Goal: Transaction & Acquisition: Purchase product/service

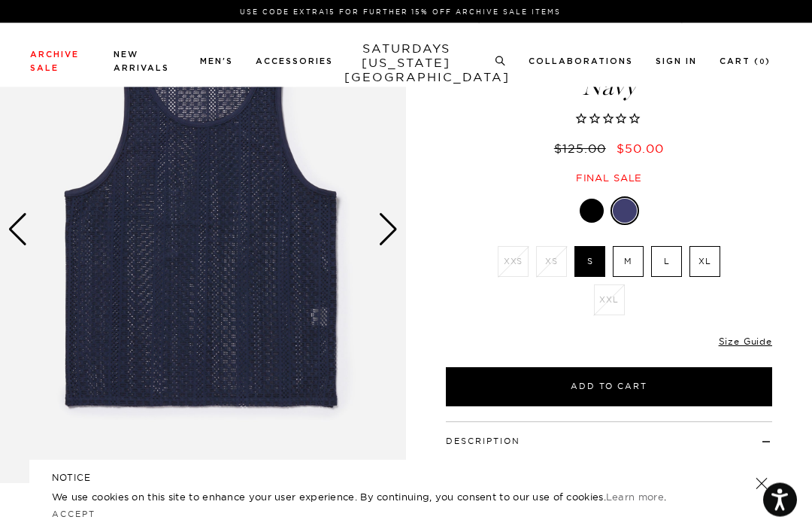
scroll to position [101, 0]
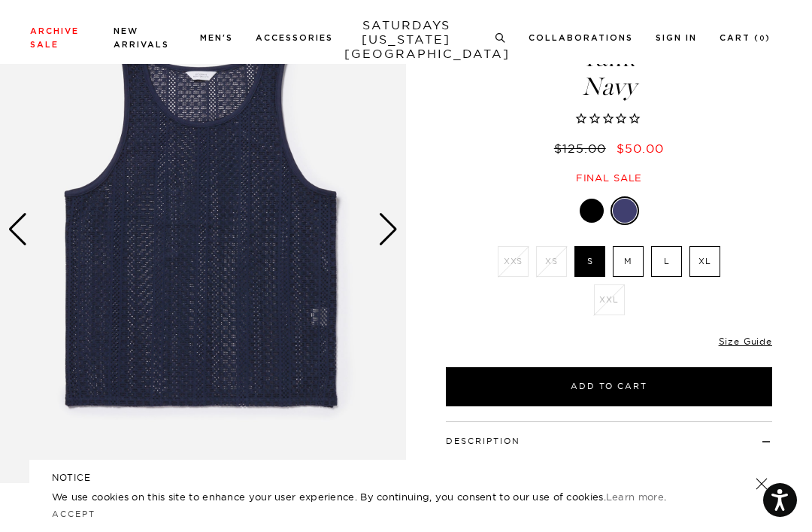
click at [633, 246] on label "M" at bounding box center [628, 261] width 31 height 31
click at [0, 0] on input "M" at bounding box center [0, 0] width 0 height 0
click at [621, 246] on label "M" at bounding box center [628, 261] width 31 height 31
click at [0, 0] on input "M" at bounding box center [0, 0] width 0 height 0
click at [662, 246] on label "L" at bounding box center [666, 261] width 31 height 31
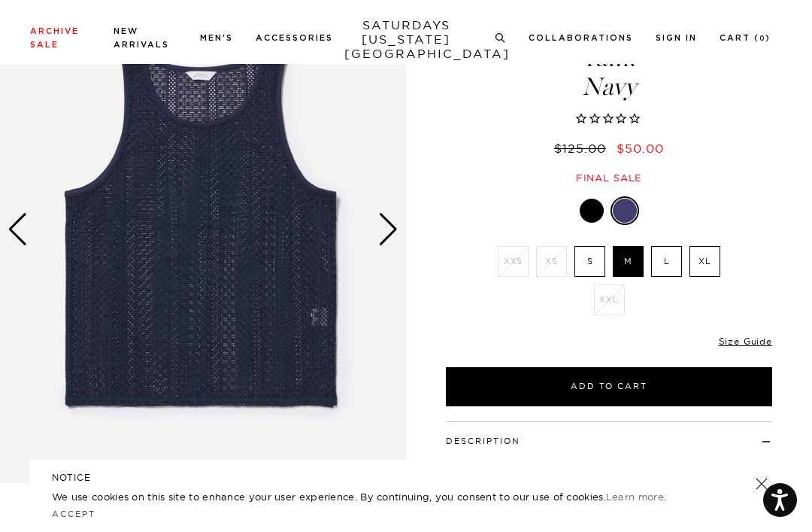
click at [0, 0] on input "L" at bounding box center [0, 0] width 0 height 0
click at [630, 199] on div at bounding box center [625, 211] width 24 height 24
click at [591, 199] on div at bounding box center [592, 211] width 24 height 24
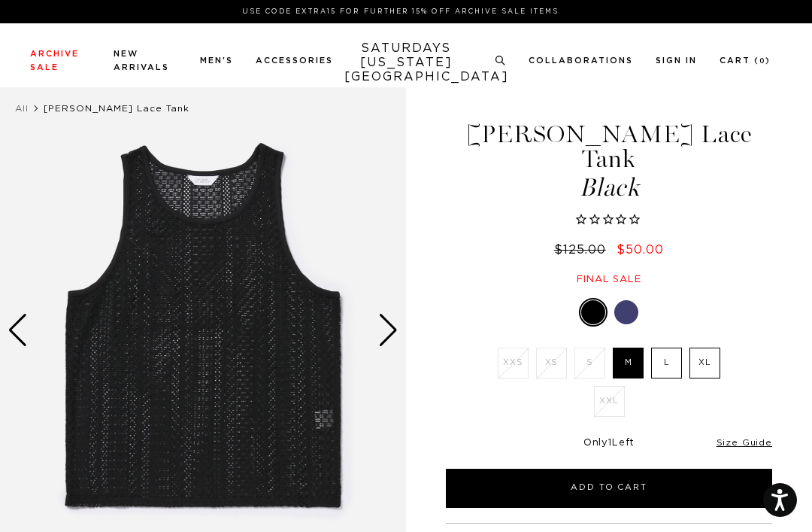
click at [650, 396] on ul "XXS XS S M L XL XXL" at bounding box center [609, 386] width 233 height 77
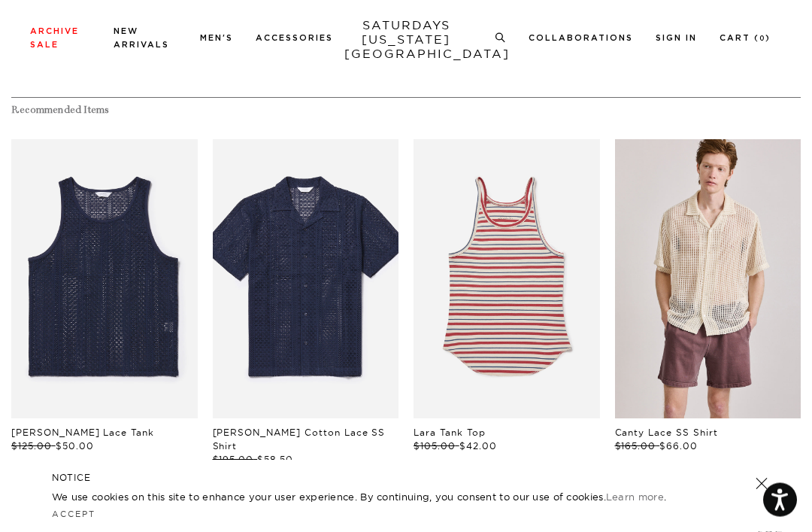
scroll to position [686, 0]
